Goal: Information Seeking & Learning: Understand process/instructions

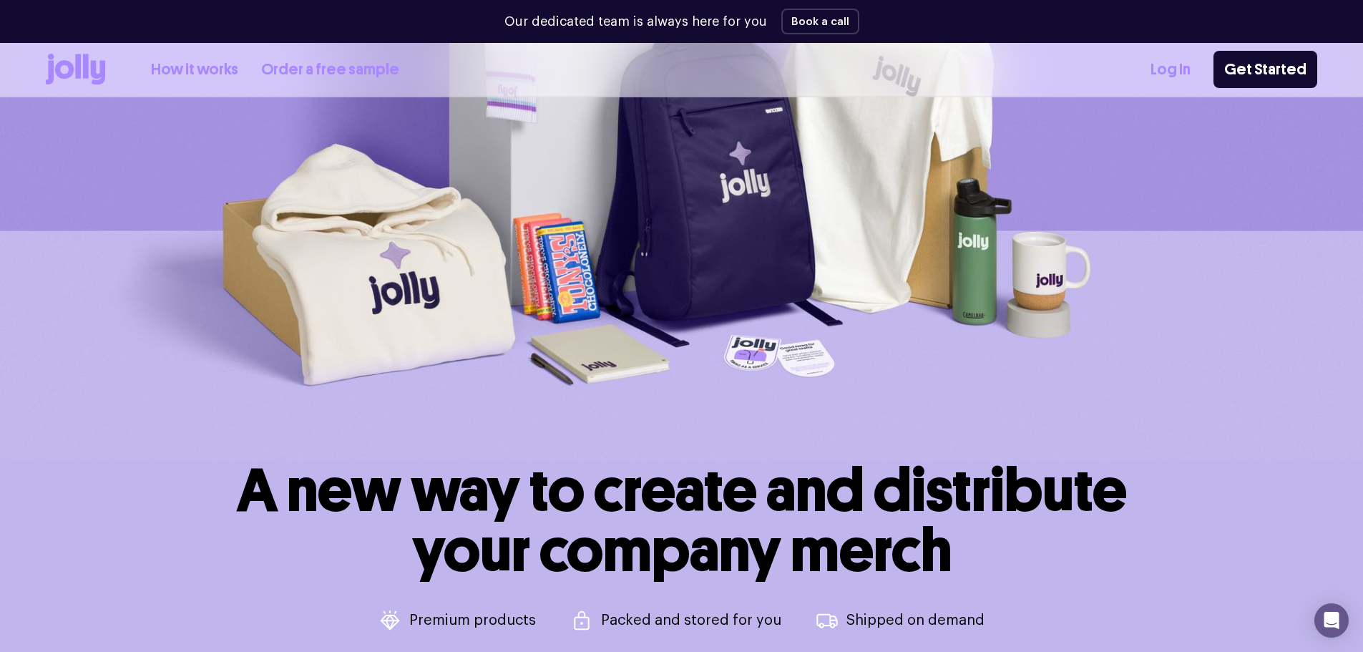
scroll to position [286, 0]
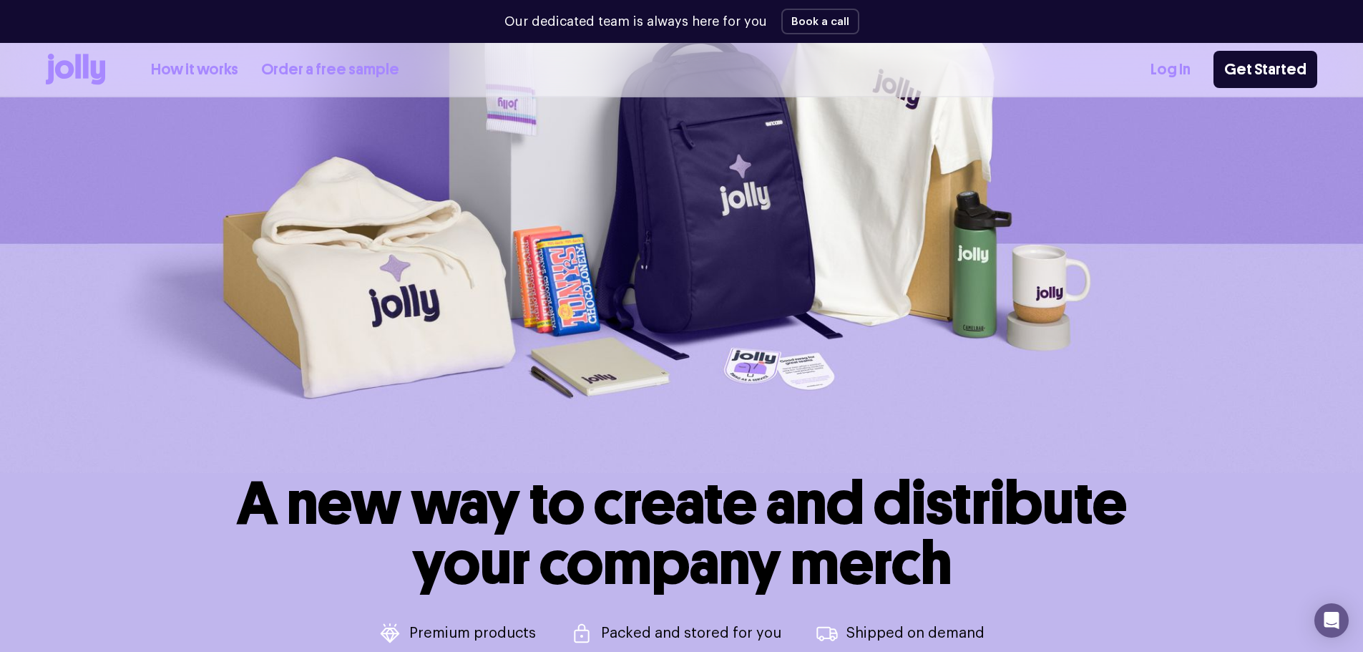
click at [216, 66] on link "How it works" at bounding box center [194, 70] width 87 height 24
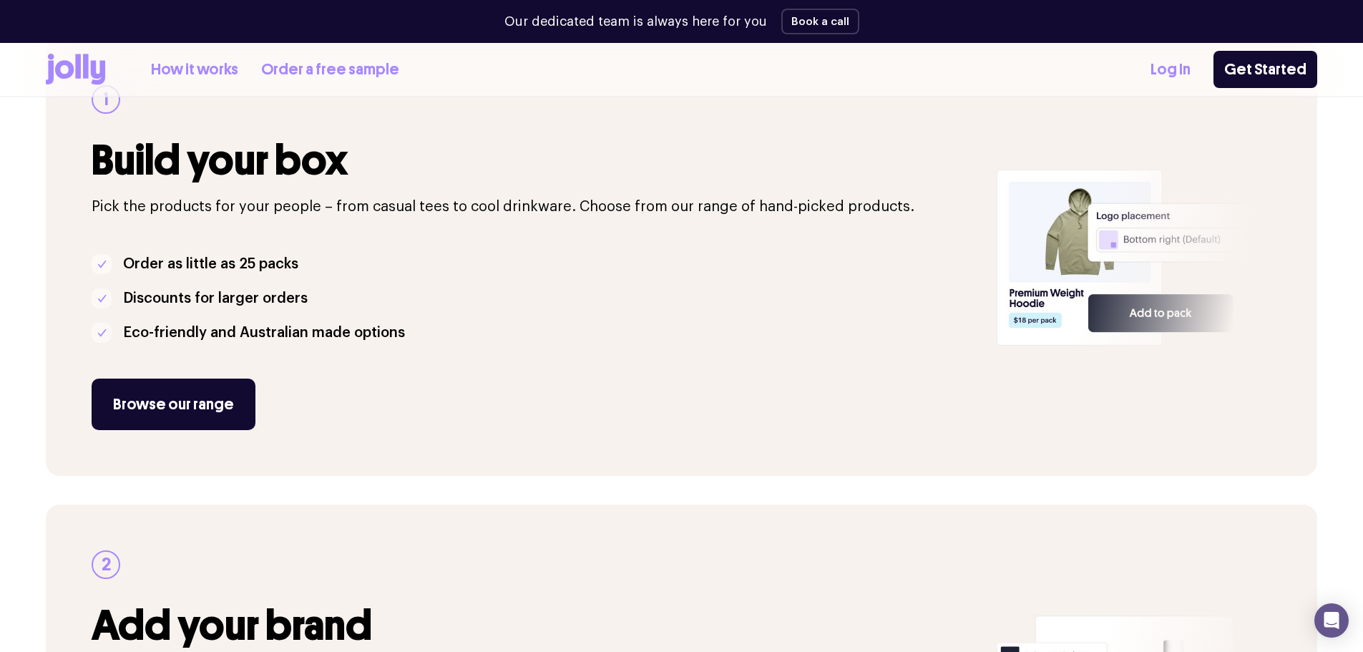
scroll to position [286, 0]
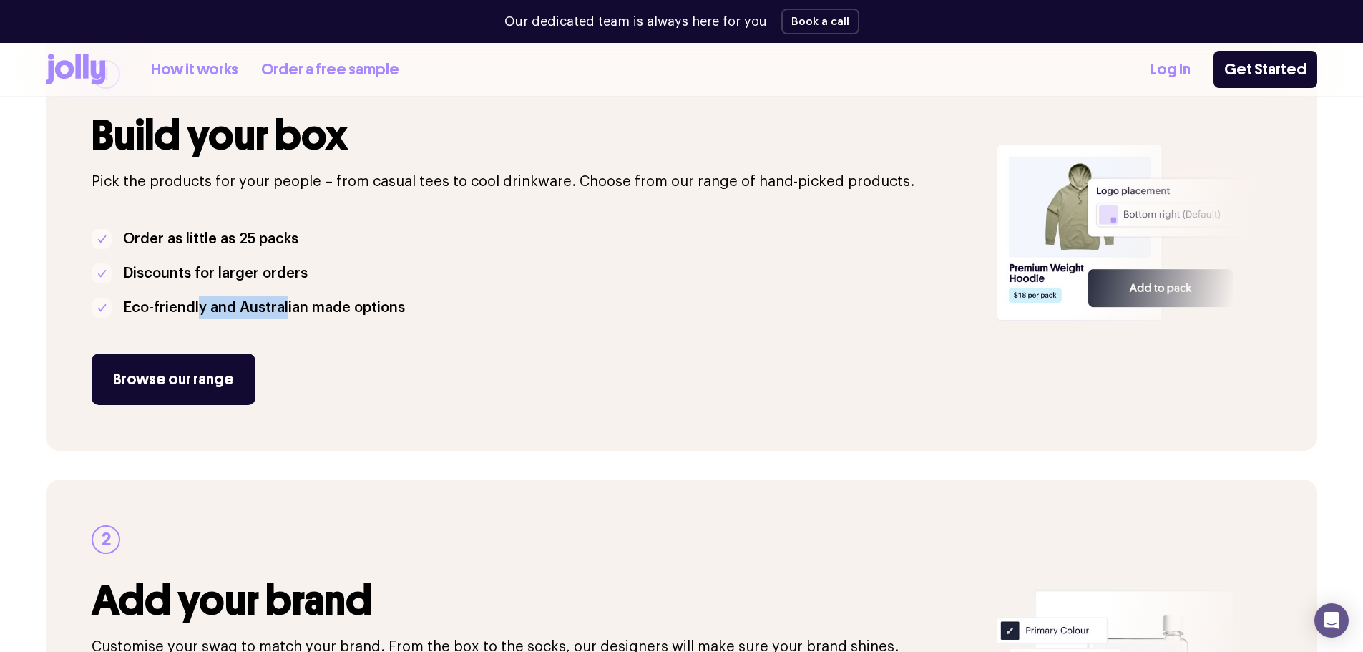
drag, startPoint x: 197, startPoint y: 311, endPoint x: 288, endPoint y: 306, distance: 91.0
click at [288, 306] on p "Eco-friendly and Australian made options" at bounding box center [264, 307] width 282 height 23
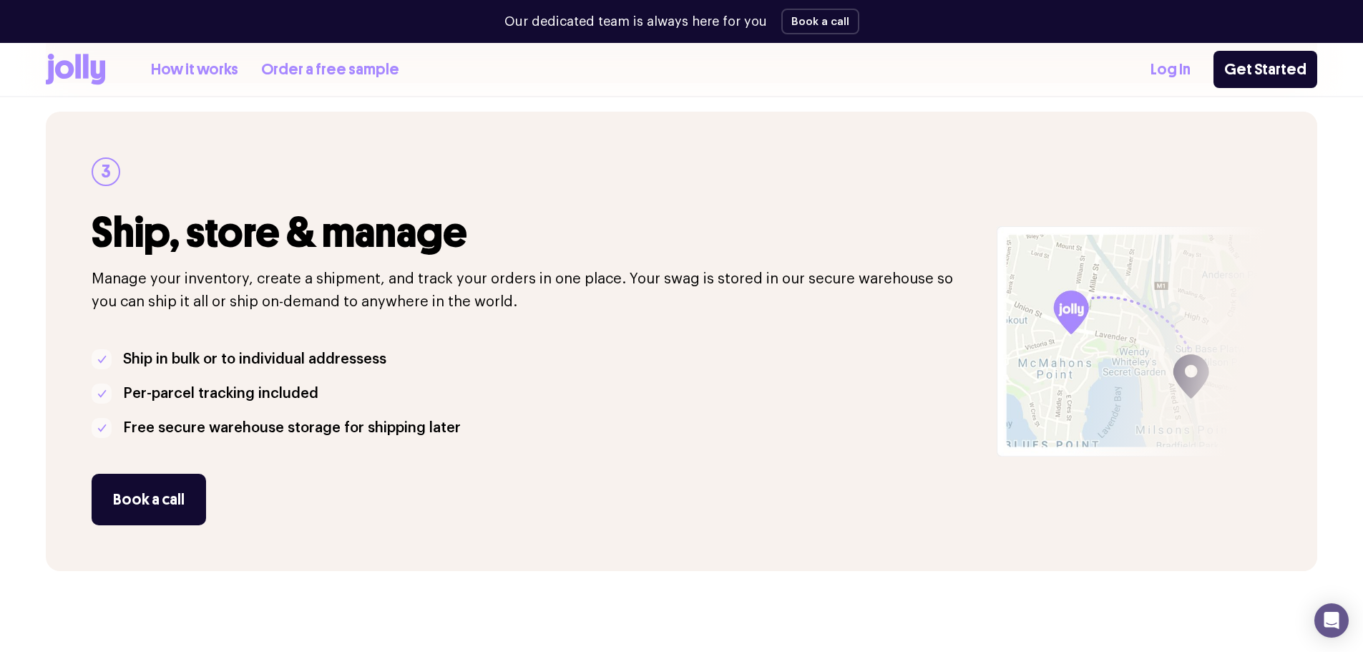
scroll to position [1145, 0]
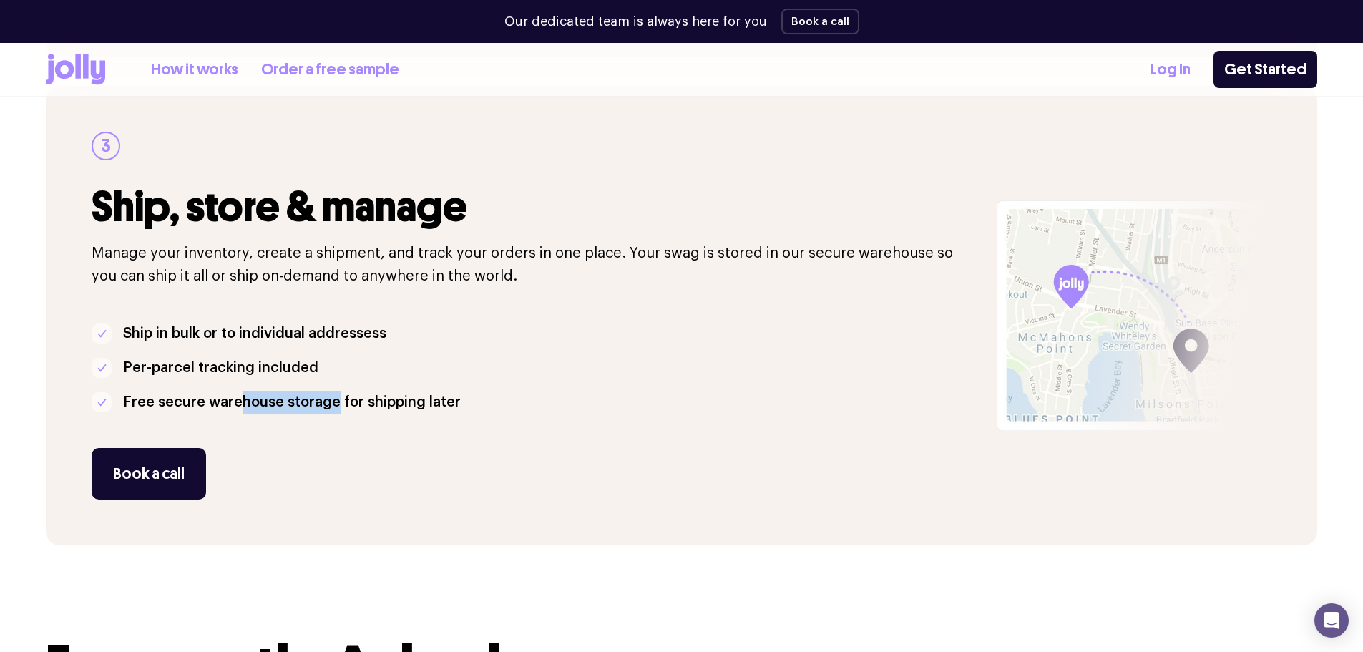
drag, startPoint x: 268, startPoint y: 403, endPoint x: 336, endPoint y: 405, distance: 68.0
click at [336, 405] on p "Free secure warehouse storage for shipping later" at bounding box center [292, 402] width 338 height 23
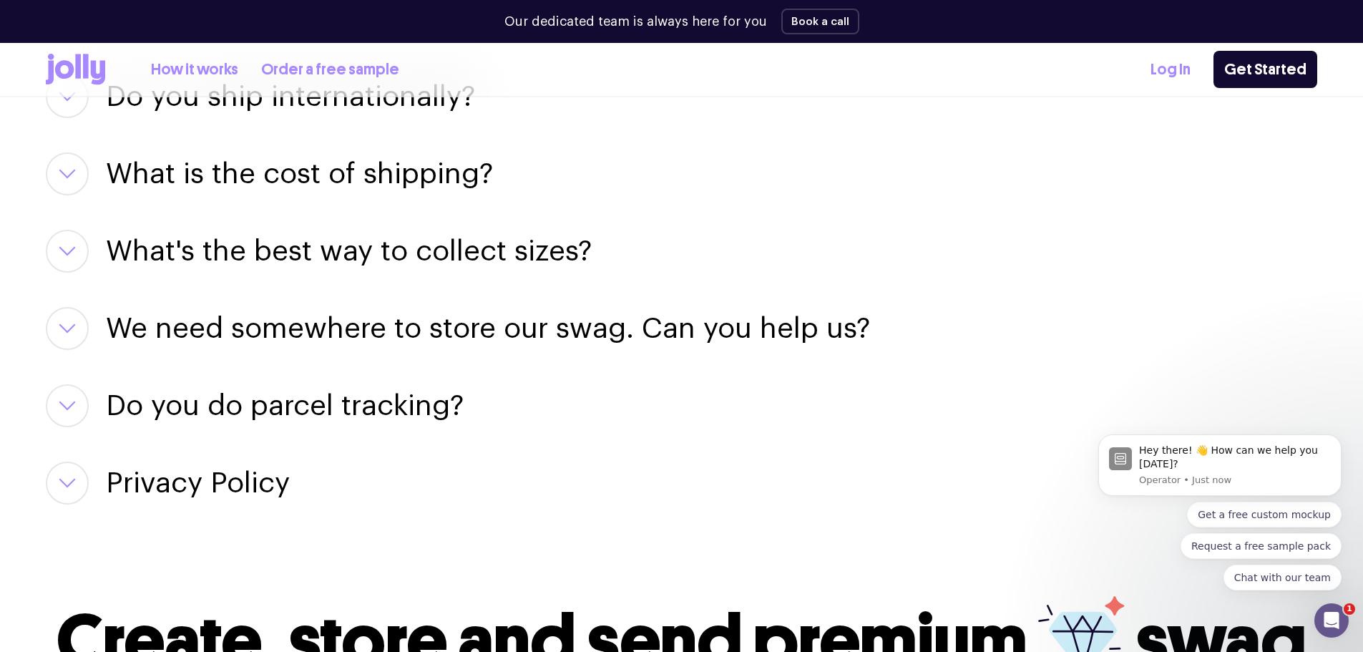
scroll to position [1932, 0]
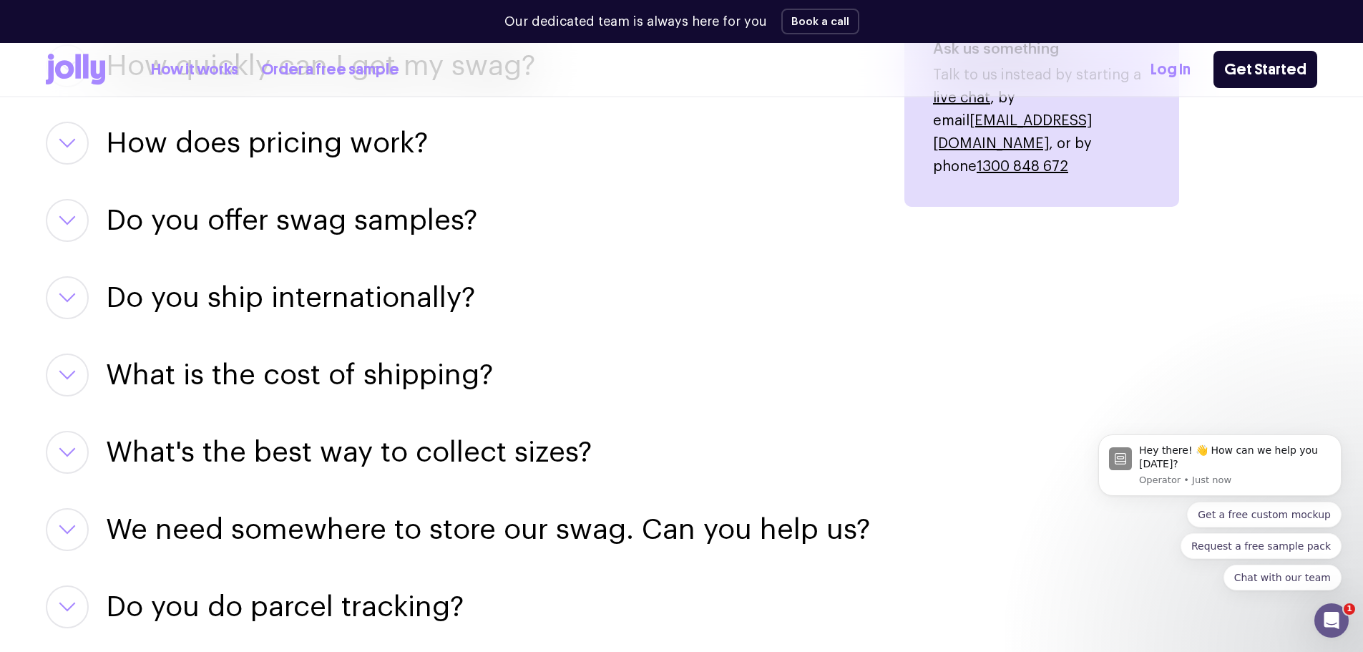
click at [1332, 628] on icon "Open Intercom Messenger" at bounding box center [1332, 621] width 24 height 24
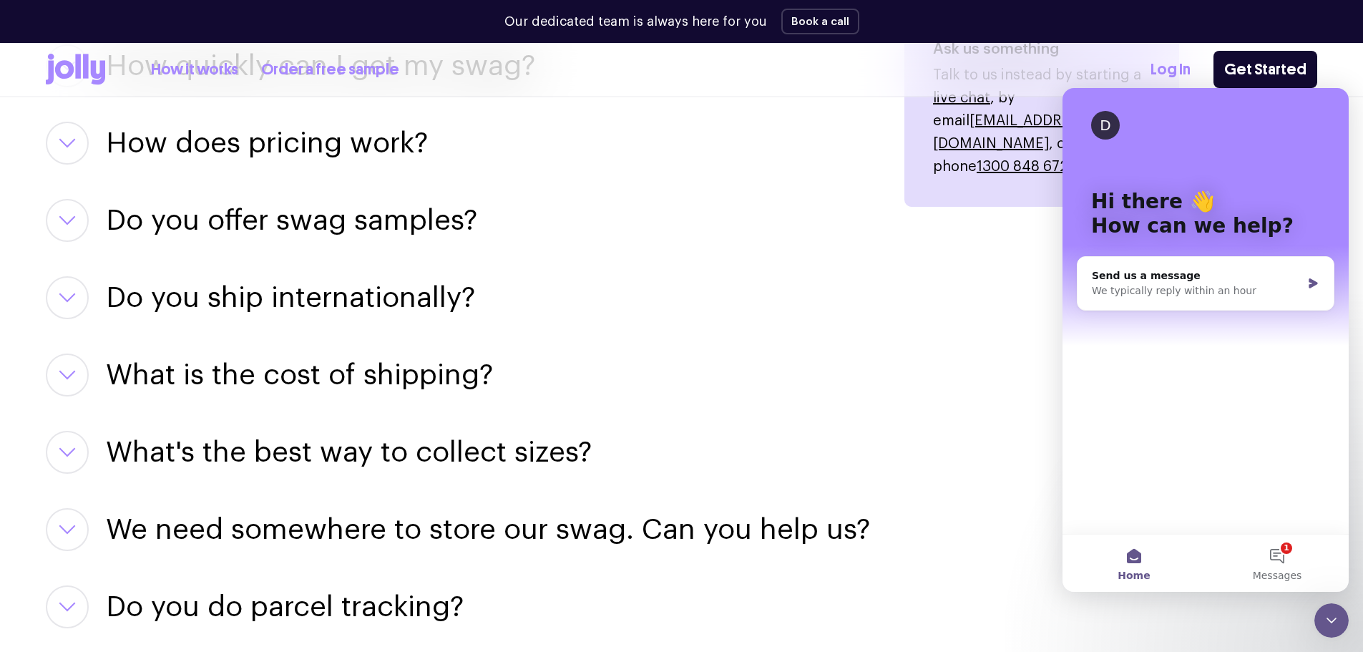
scroll to position [2004, 0]
